Goal: Information Seeking & Learning: Learn about a topic

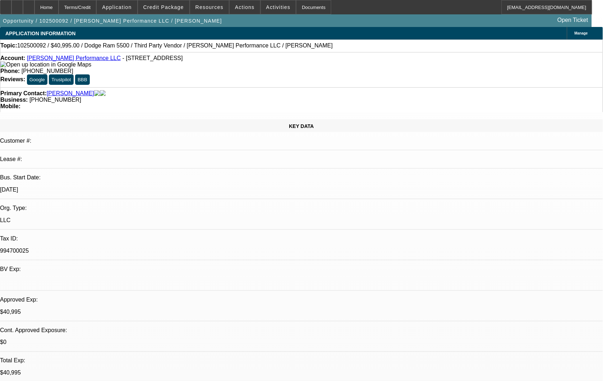
select select "0"
select select "2"
select select "0.1"
select select "0"
select select "2"
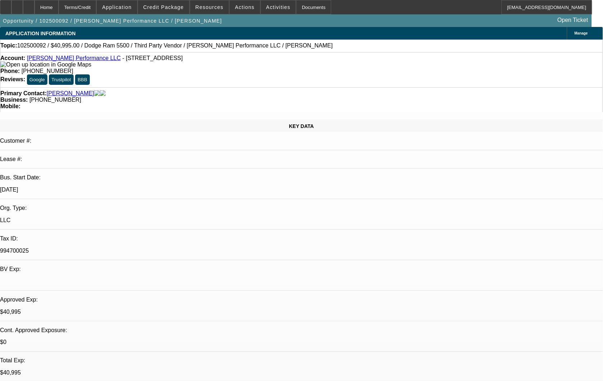
select select "0.1"
select select "0"
select select "2"
select select "0.1"
select select "1"
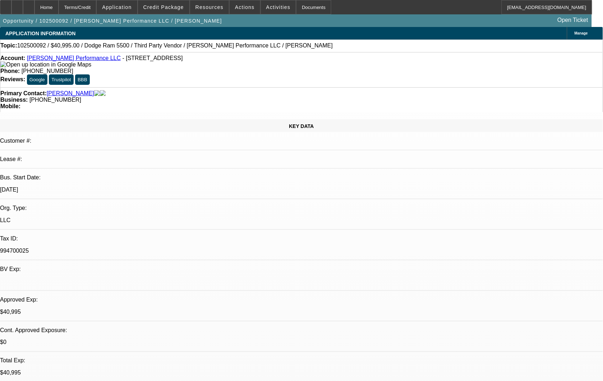
select select "2"
select select "4"
select select "1"
select select "2"
select select "4"
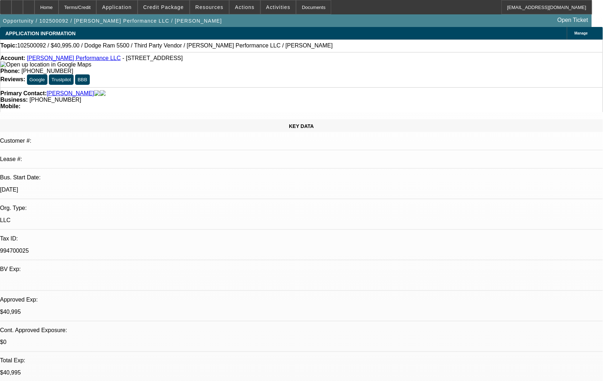
select select "1"
select select "2"
select select "4"
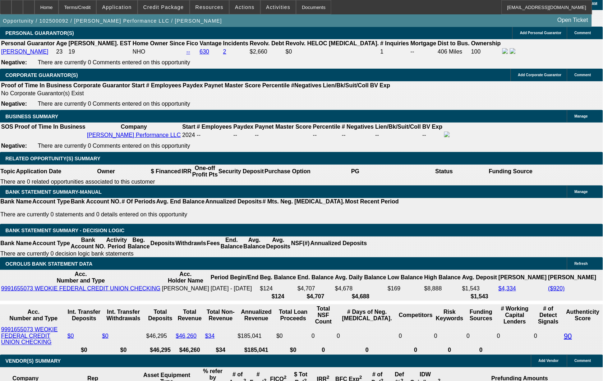
scroll to position [1038, 0]
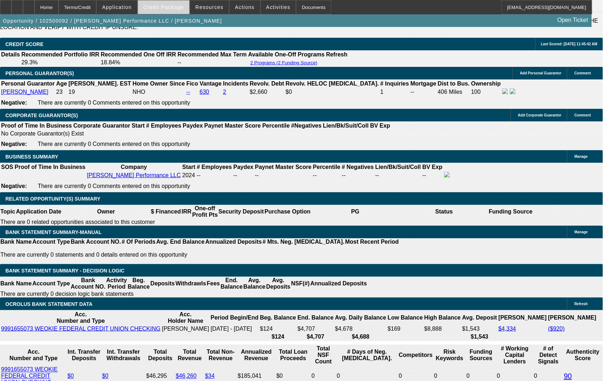
click at [174, 8] on span "Credit Package" at bounding box center [163, 7] width 41 height 6
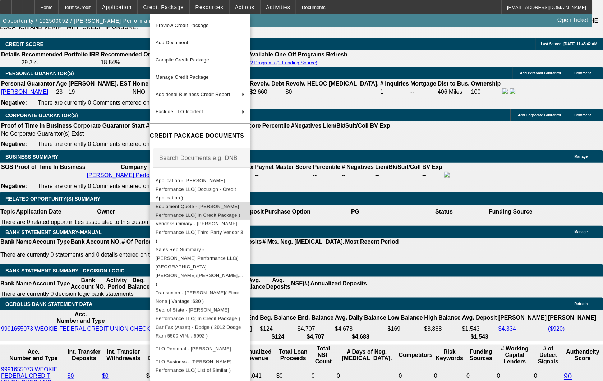
click at [208, 202] on span "Equipment Quote - Powell Performance LLC( In Credit Package )" at bounding box center [200, 210] width 89 height 17
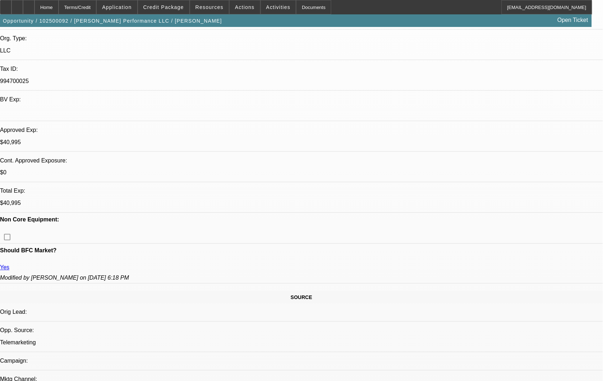
scroll to position [160, 0]
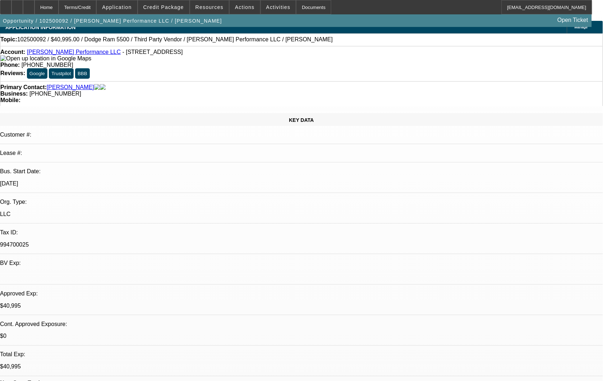
scroll to position [0, 0]
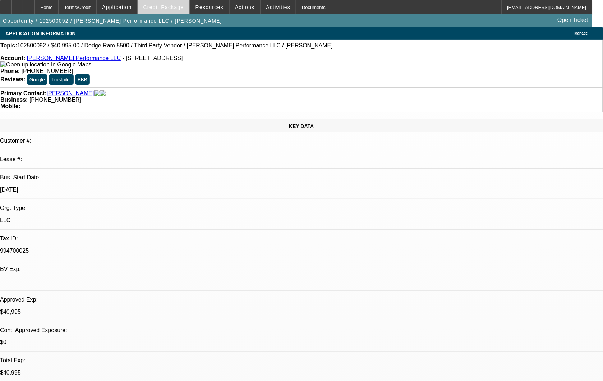
click at [169, 4] on span at bounding box center [163, 7] width 51 height 17
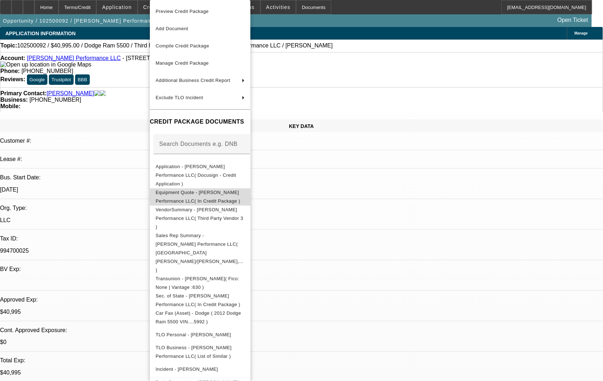
click at [202, 189] on span "Equipment Quote - Powell Performance LLC( In Credit Package )" at bounding box center [200, 196] width 89 height 17
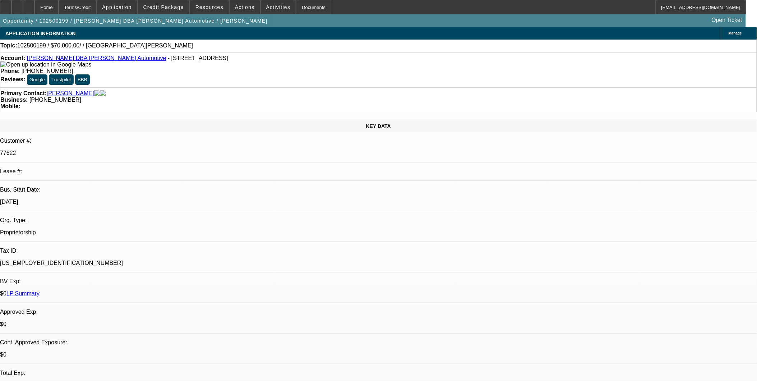
select select "0"
select select "2"
select select "0.1"
select select "1"
select select "2"
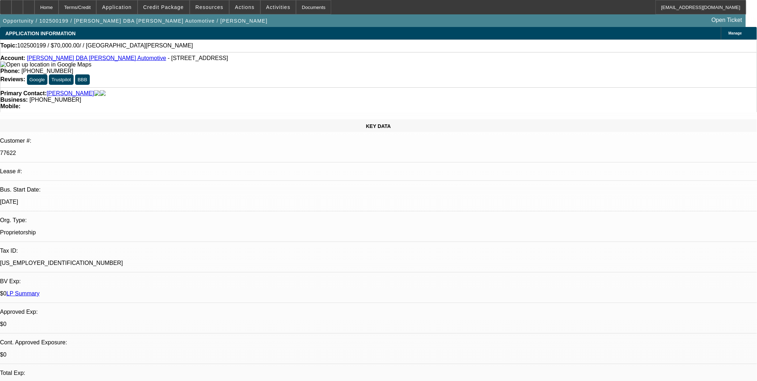
select select "4"
click at [74, 60] on link "[PERSON_NAME] DBA [PERSON_NAME] Automotive" at bounding box center [96, 58] width 139 height 6
click at [82, 59] on link "[PERSON_NAME] DBA [PERSON_NAME] Automotive" at bounding box center [96, 58] width 139 height 6
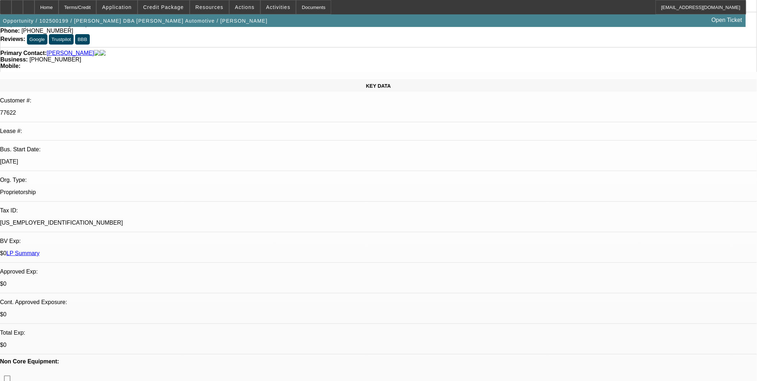
scroll to position [279, 0]
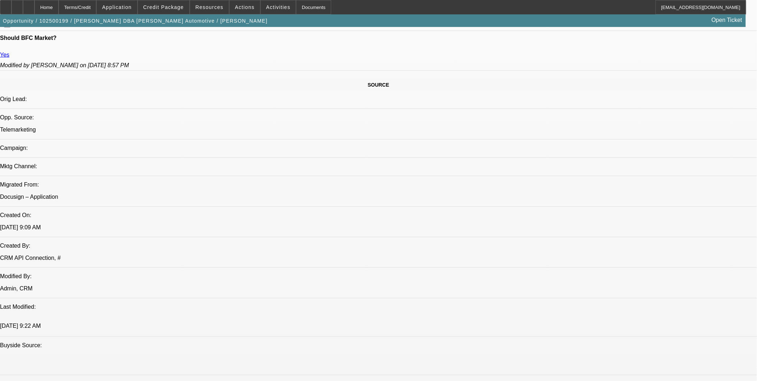
scroll to position [399, 0]
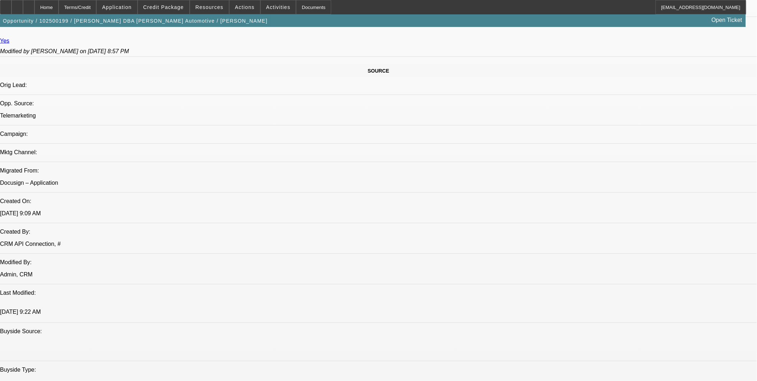
scroll to position [359, 0]
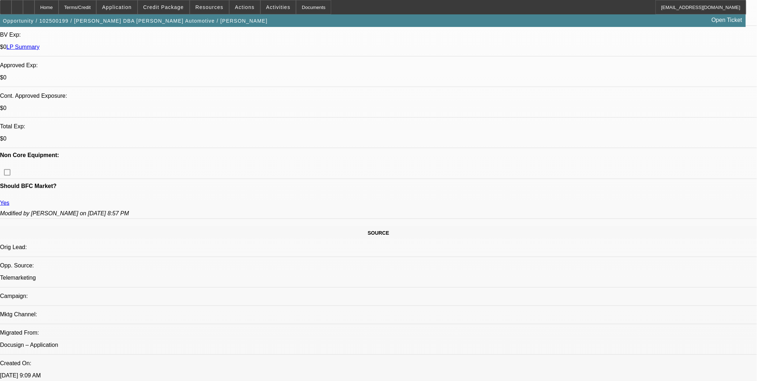
scroll to position [239, 0]
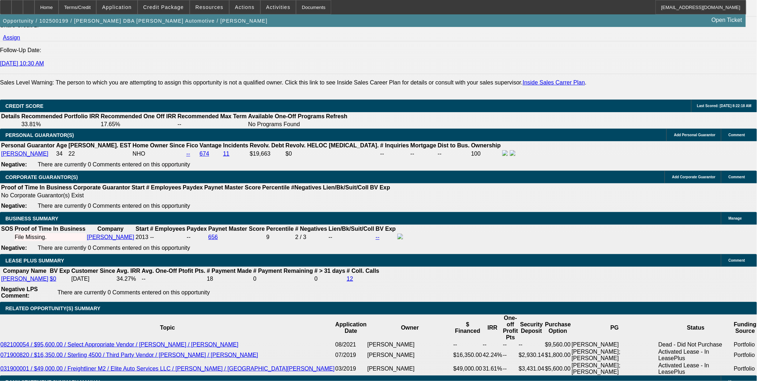
scroll to position [998, 0]
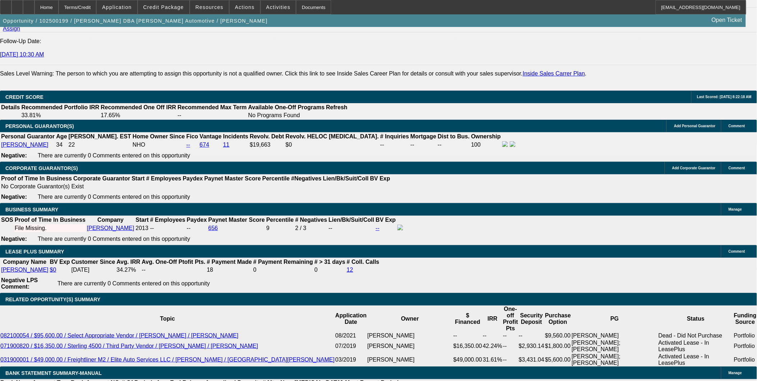
drag, startPoint x: 328, startPoint y: 233, endPoint x: 332, endPoint y: 230, distance: 4.7
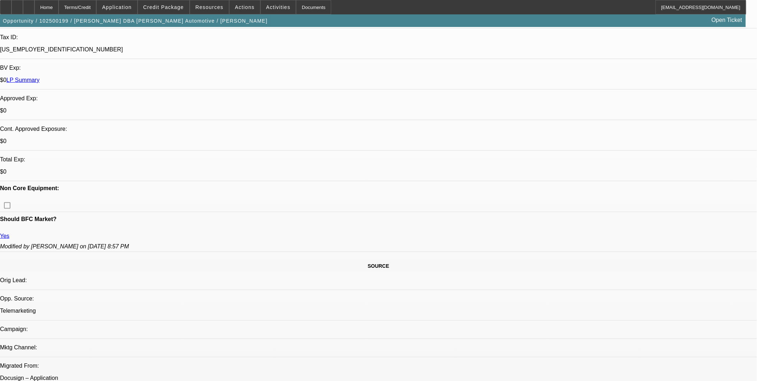
scroll to position [200, 0]
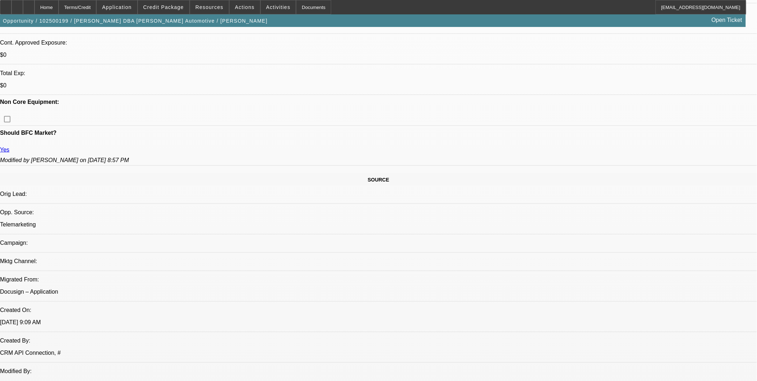
scroll to position [319, 0]
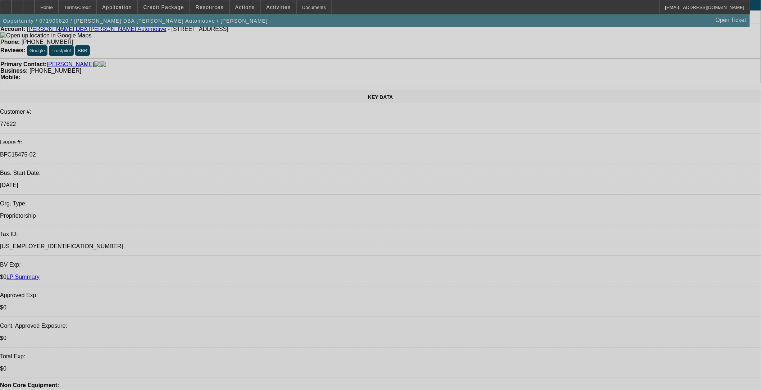
select select "0"
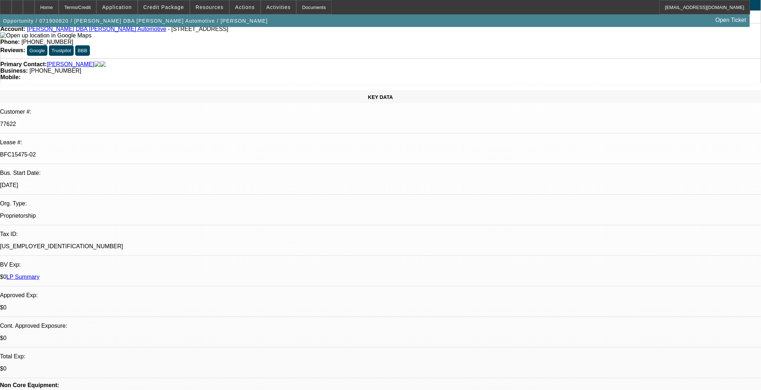
select select "2"
select select "0.1"
select select "0"
select select "2"
select select "0.1"
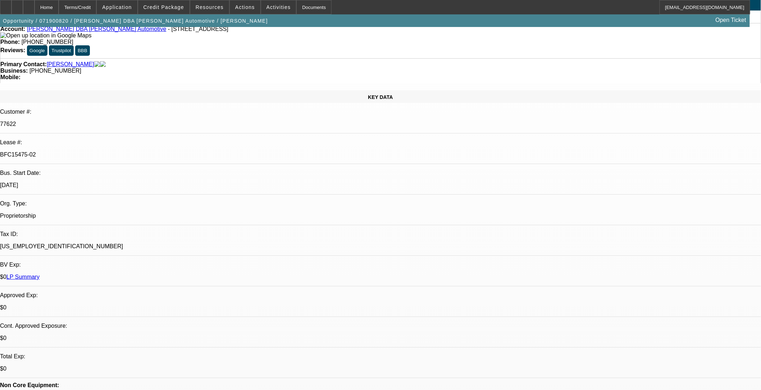
select select "0"
select select "2"
select select "0.1"
select select "0"
select select "2"
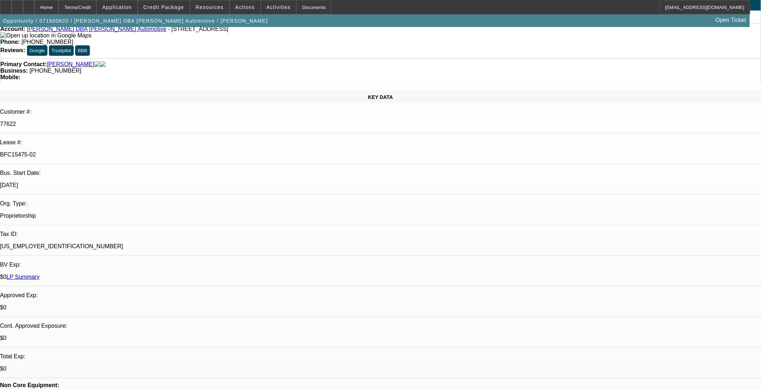
select select "0.1"
select select "1"
select select "2"
select select "4"
select select "1"
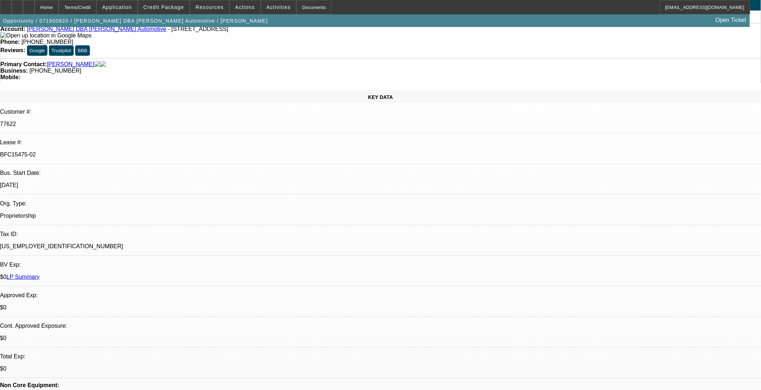
select select "2"
select select "4"
select select "1"
select select "2"
select select "4"
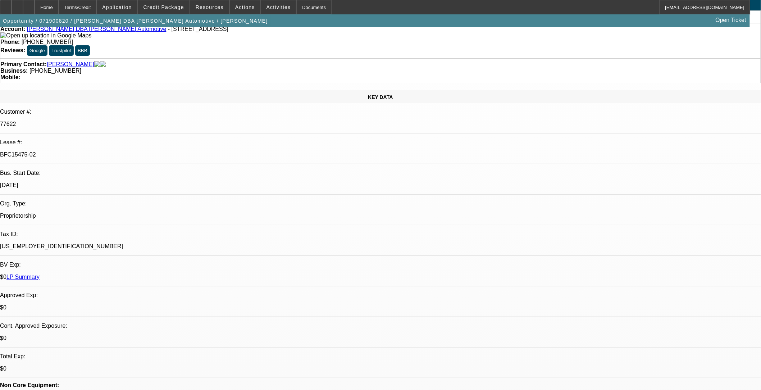
select select "1"
select select "2"
select select "4"
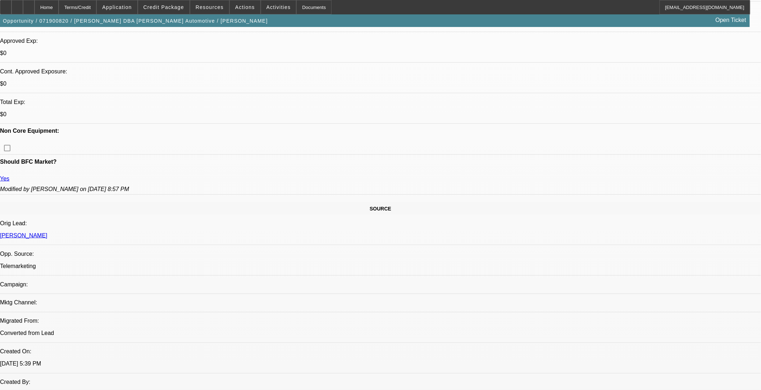
scroll to position [239, 0]
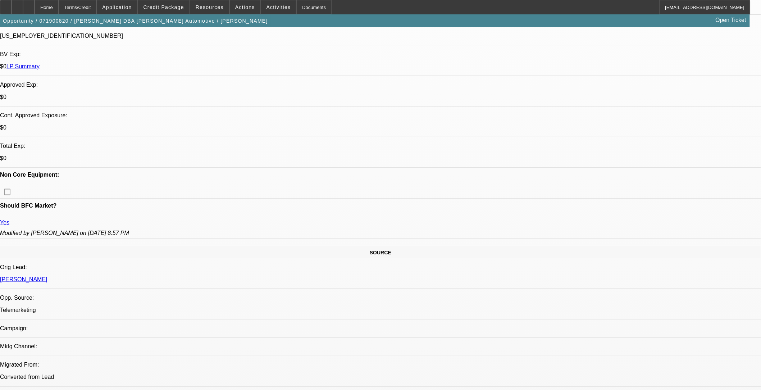
click at [182, 9] on span "Credit Package" at bounding box center [163, 7] width 41 height 6
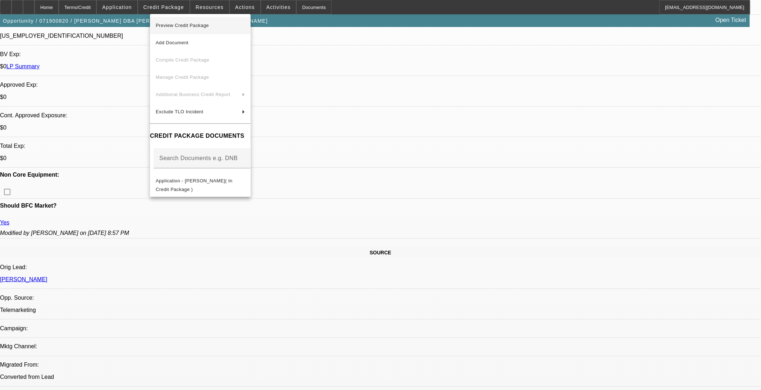
click at [213, 26] on span "Preview Credit Package" at bounding box center [200, 25] width 89 height 9
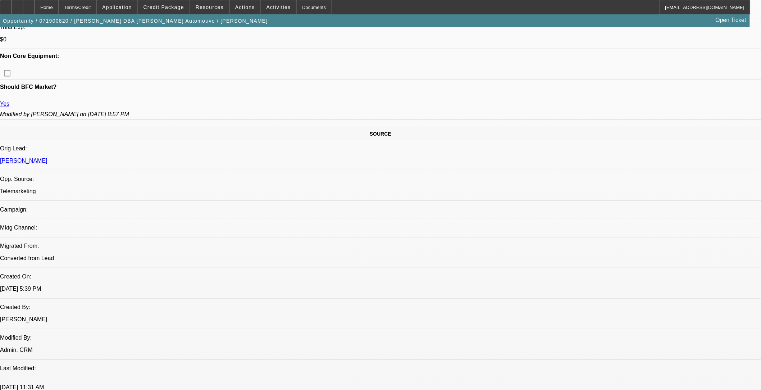
scroll to position [359, 0]
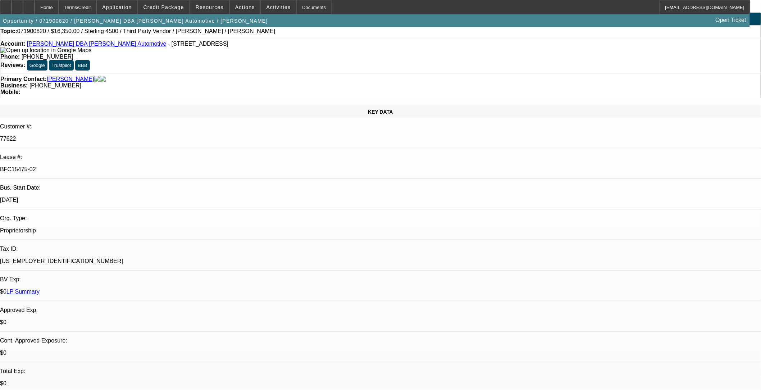
scroll to position [0, 0]
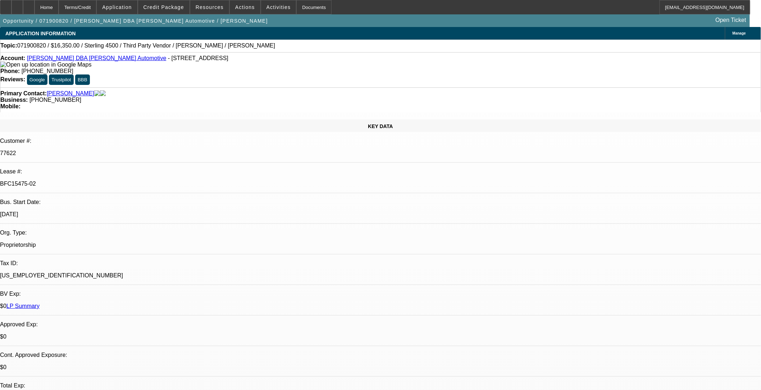
select select "0"
select select "2"
select select "0.1"
select select "0"
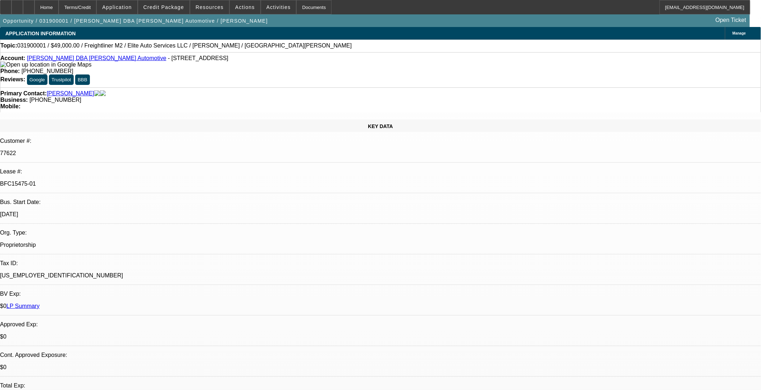
select select "2"
select select "0.1"
select select "0.2"
select select "2"
select select "0.1"
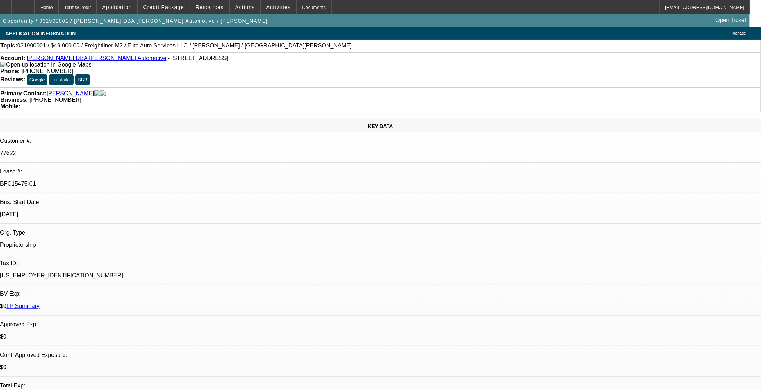
select select "0.2"
select select "2"
select select "0.1"
select select "1"
select select "2"
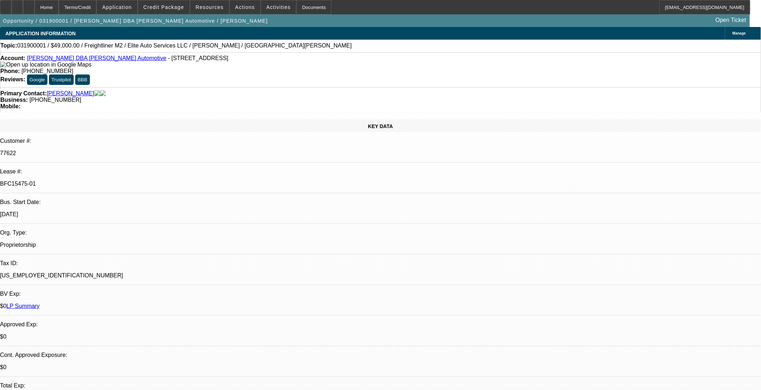
select select "4"
select select "1"
select select "2"
select select "4"
select select "1"
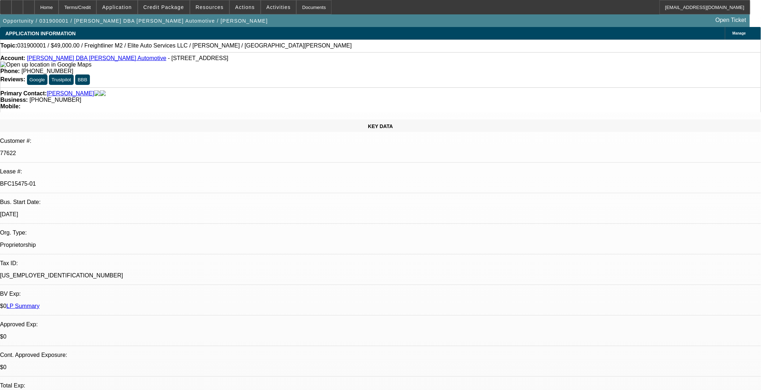
select select "2"
select select "4"
select select "1"
select select "2"
select select "4"
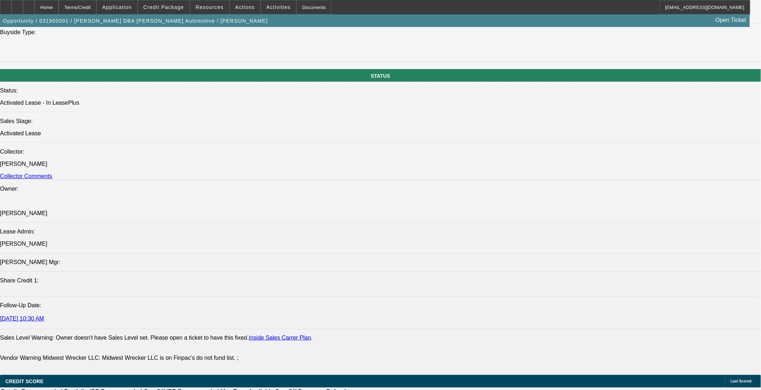
scroll to position [1243, 0]
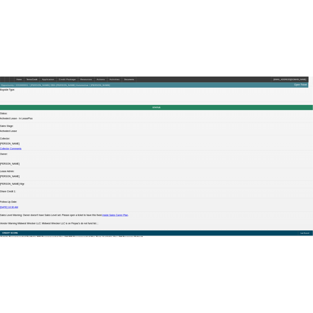
scroll to position [1163, 0]
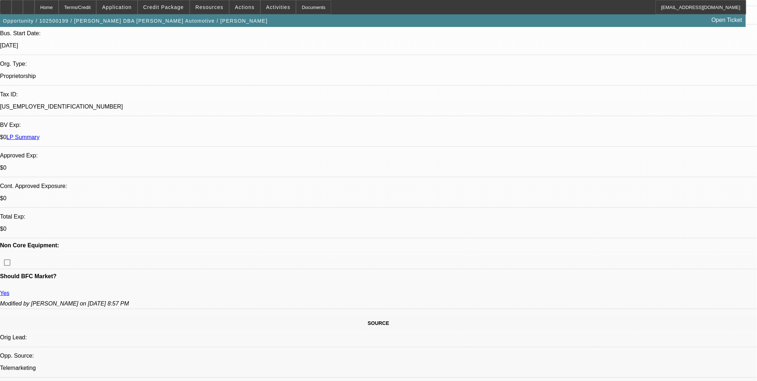
select select "0"
select select "2"
select select "0.1"
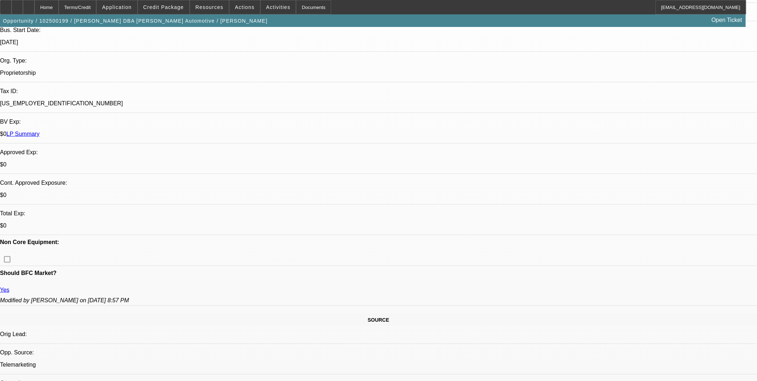
select select "1"
select select "2"
select select "4"
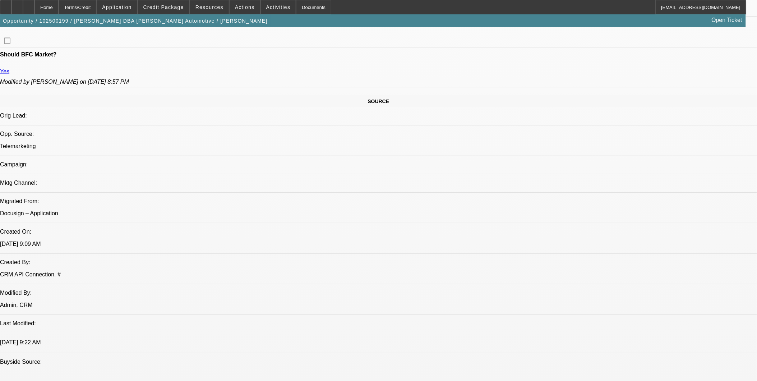
scroll to position [181, 0]
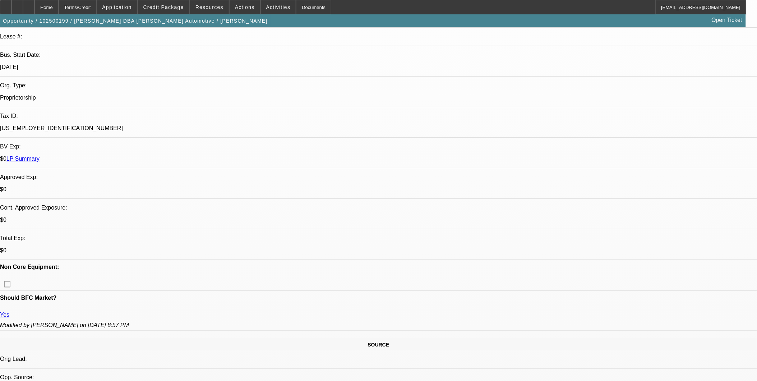
scroll to position [0, 0]
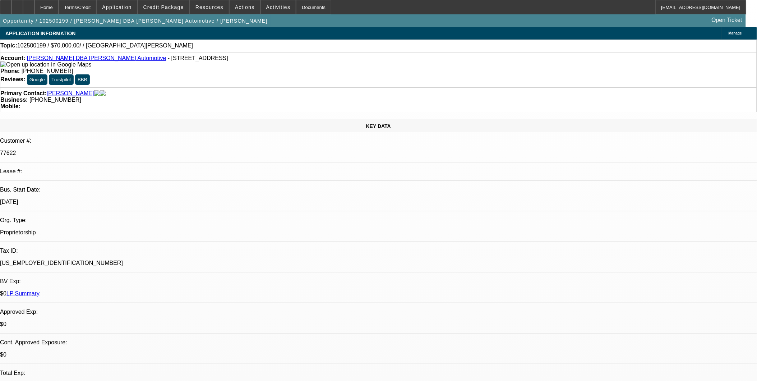
click at [170, 9] on span "Credit Package" at bounding box center [163, 7] width 41 height 6
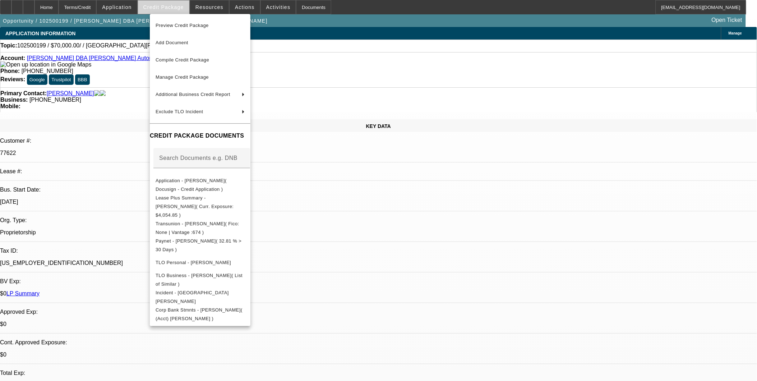
click at [170, 9] on div at bounding box center [378, 190] width 757 height 381
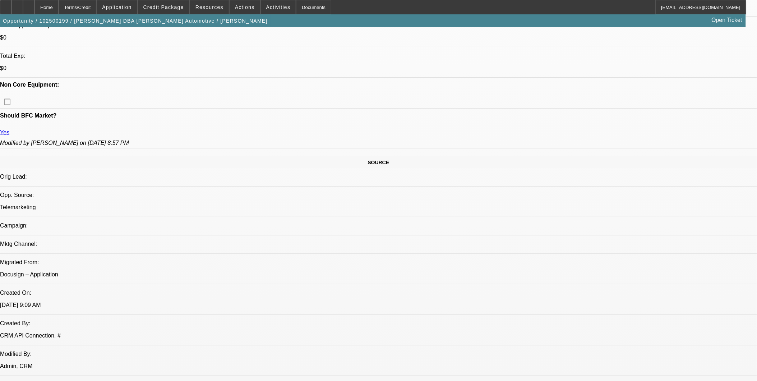
scroll to position [319, 0]
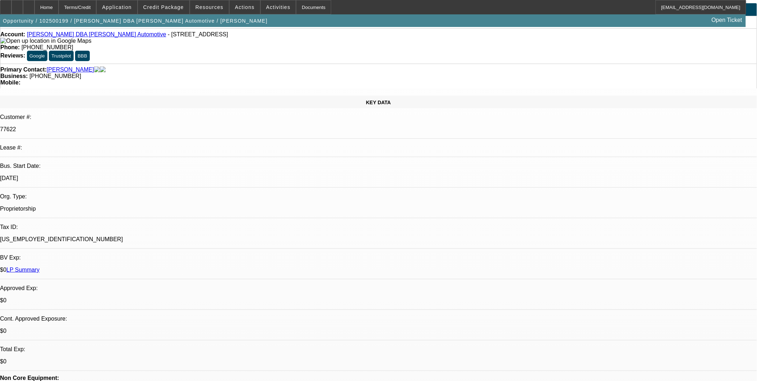
scroll to position [0, 0]
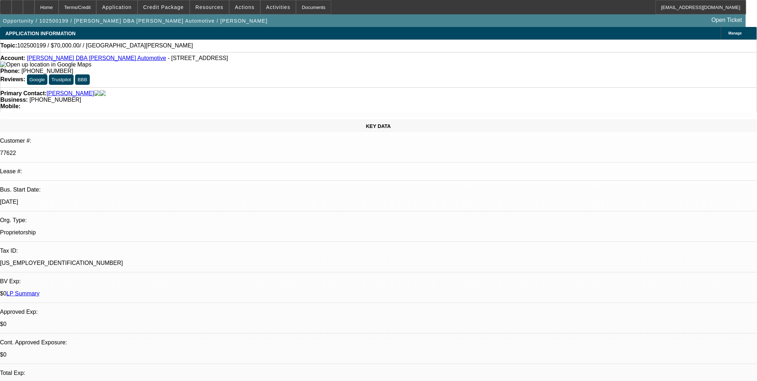
click at [70, 58] on link "[PERSON_NAME] DBA [PERSON_NAME] Automotive" at bounding box center [96, 58] width 139 height 6
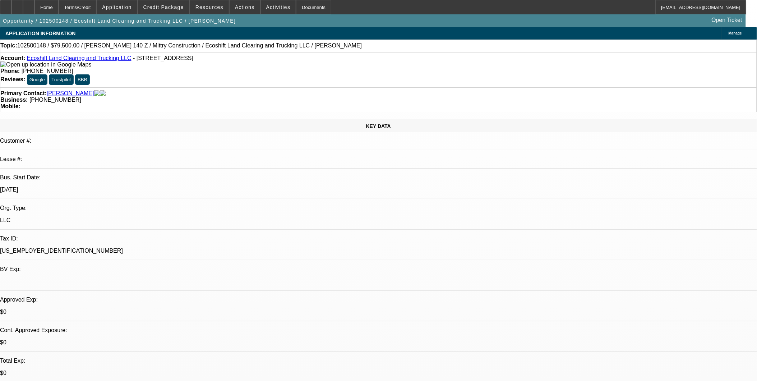
select select "0"
select select "0.1"
select select "0"
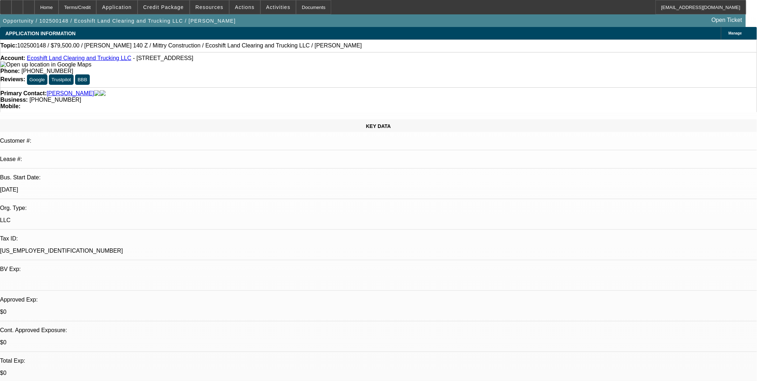
select select "0.1"
select select "0"
select select "1"
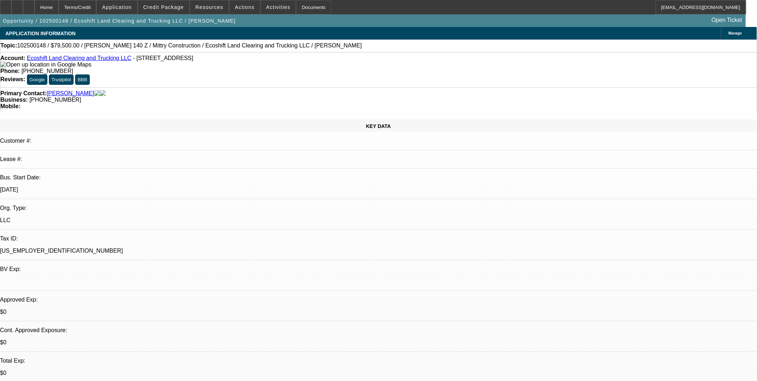
select select "1"
select select "4"
select select "1"
select select "4"
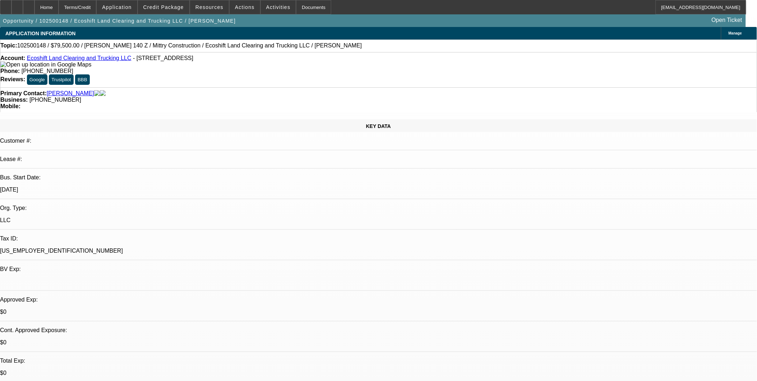
select select "1"
select select "6"
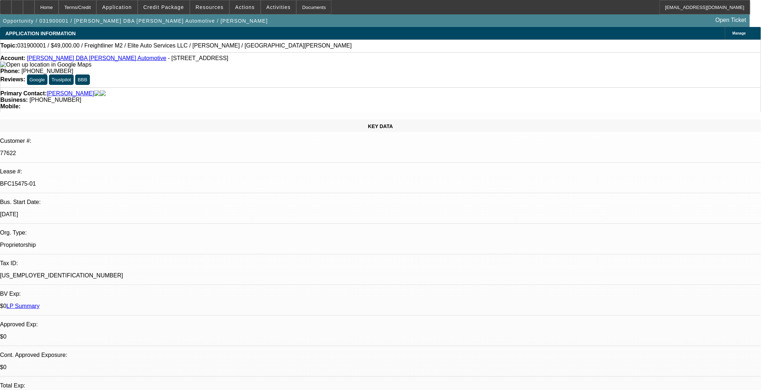
select select "0"
select select "2"
select select "0.1"
select select "0"
select select "2"
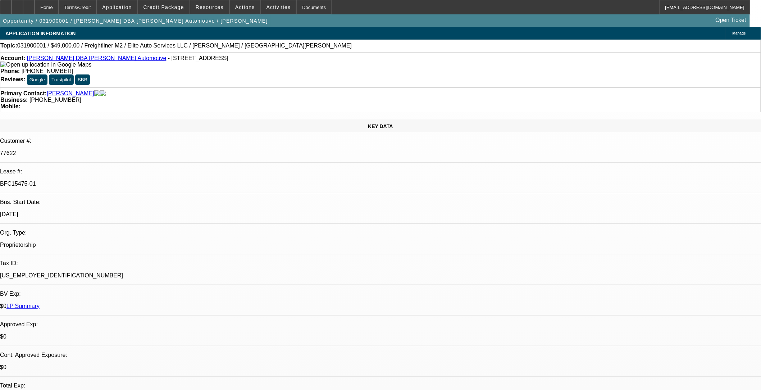
select select "0.1"
select select "0.2"
select select "2"
select select "0.1"
select select "0.2"
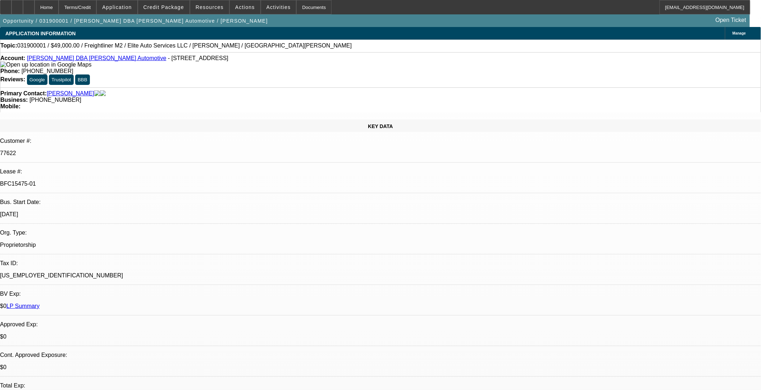
select select "2"
select select "0.1"
select select "1"
select select "2"
select select "4"
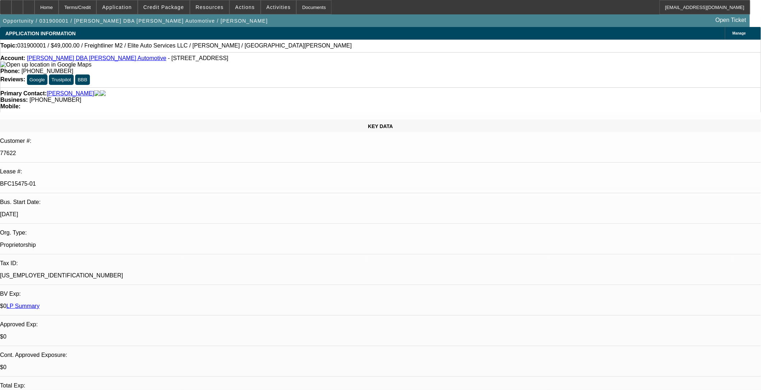
select select "1"
select select "2"
select select "4"
select select "1"
select select "2"
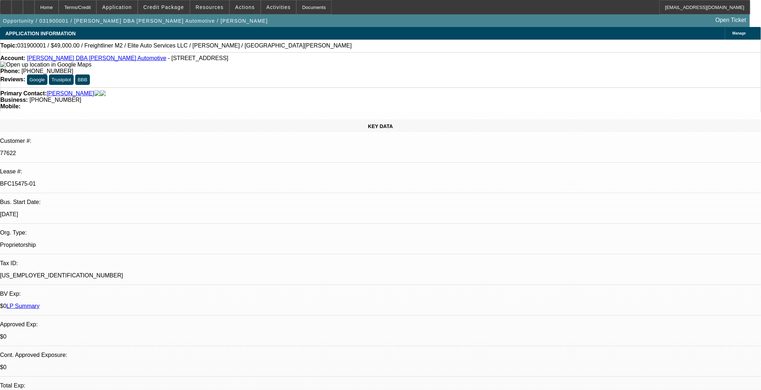
select select "4"
select select "1"
select select "2"
select select "4"
click at [178, 11] on span at bounding box center [163, 7] width 51 height 17
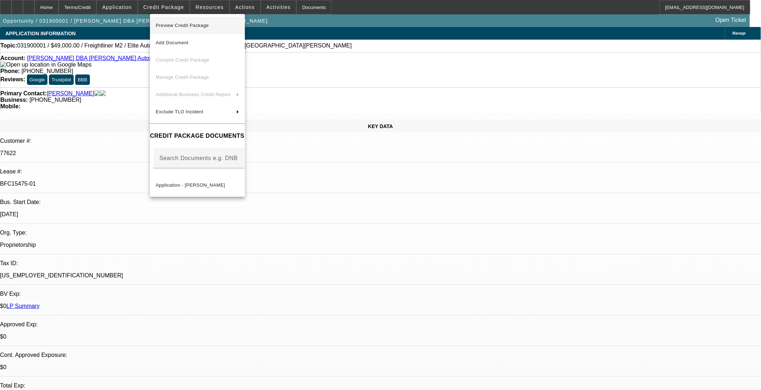
click at [205, 23] on span "Preview Credit Package" at bounding box center [182, 25] width 53 height 5
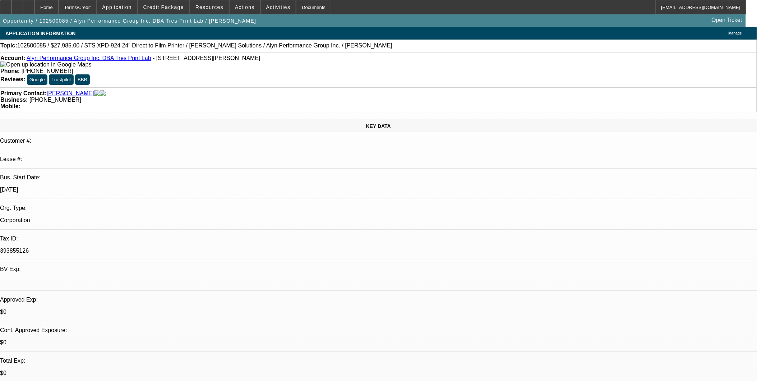
select select "0"
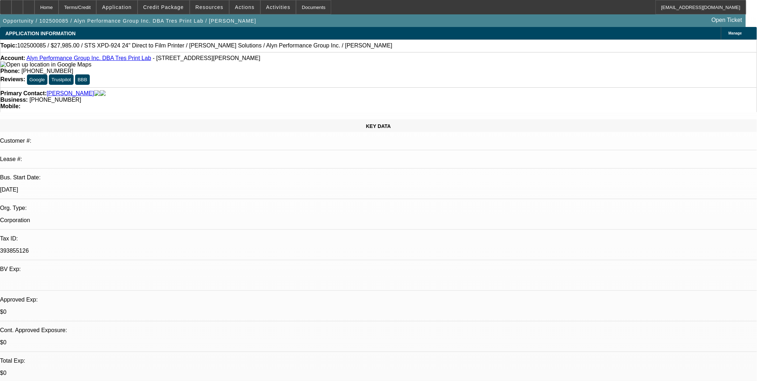
select select "0"
select select "0.1"
select select "0"
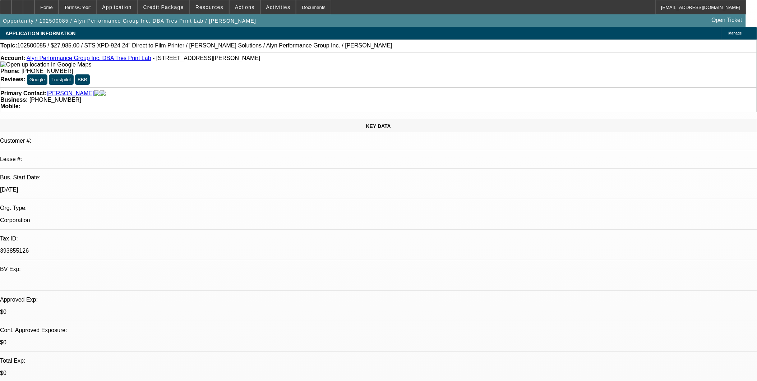
select select "0"
select select "0.1"
select select "1"
select select "6"
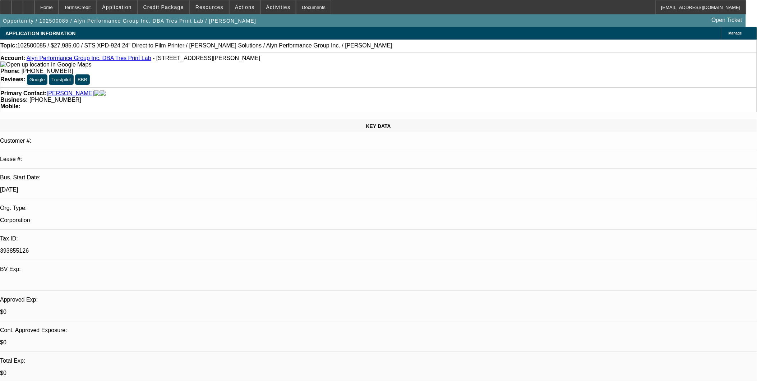
select select "1"
select select "6"
select select "1"
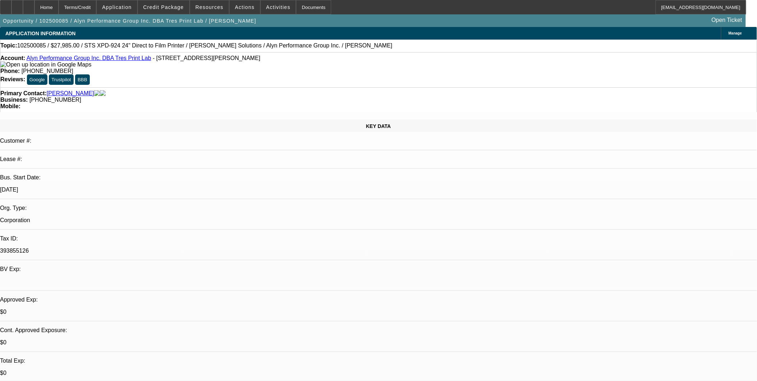
select select "4"
select select "1"
select select "4"
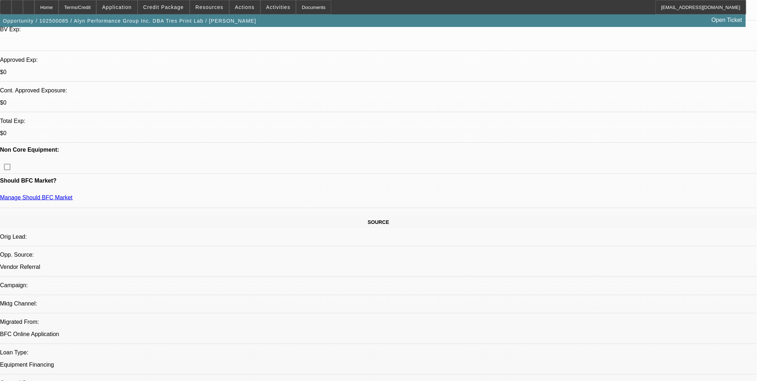
scroll to position [239, 0]
